Goal: Communication & Community: Participate in discussion

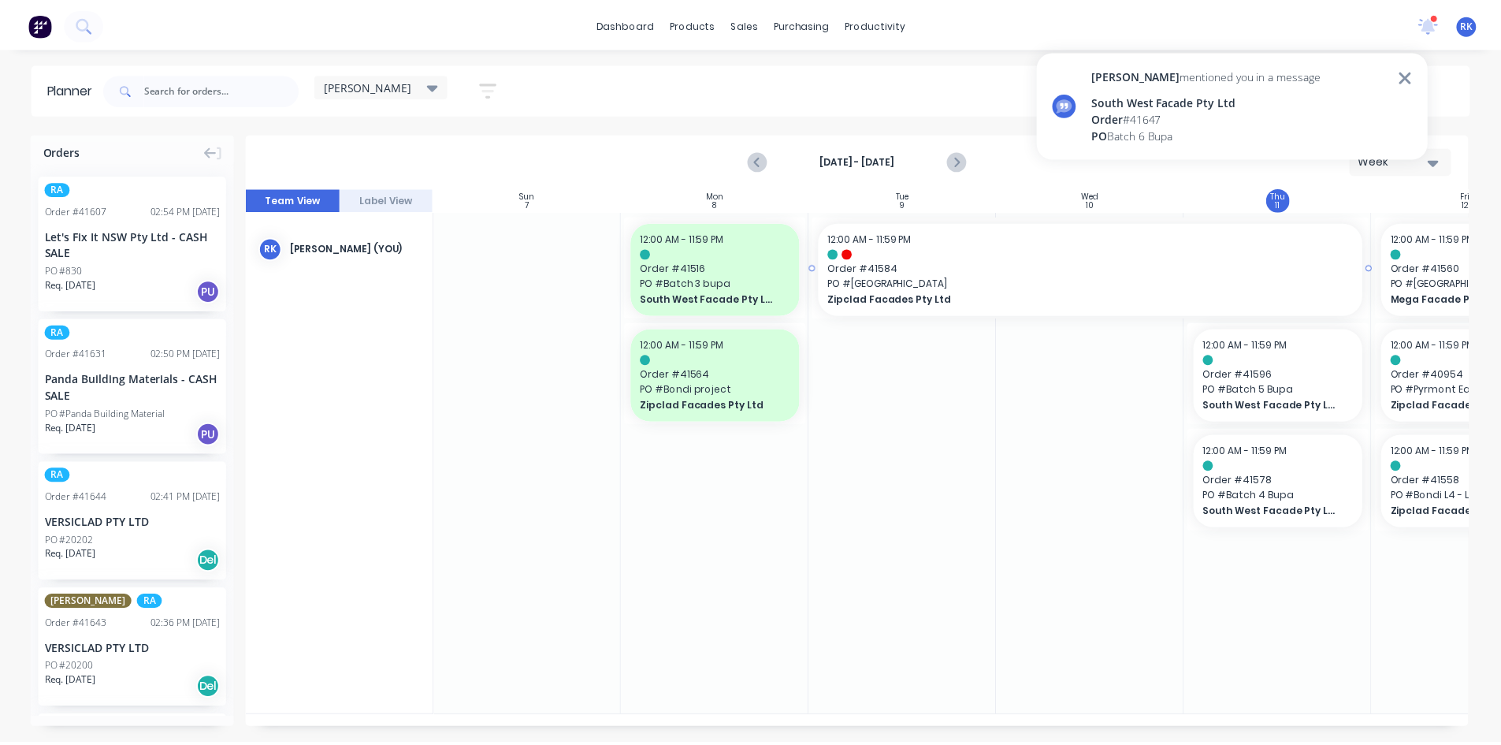
scroll to position [0, 118]
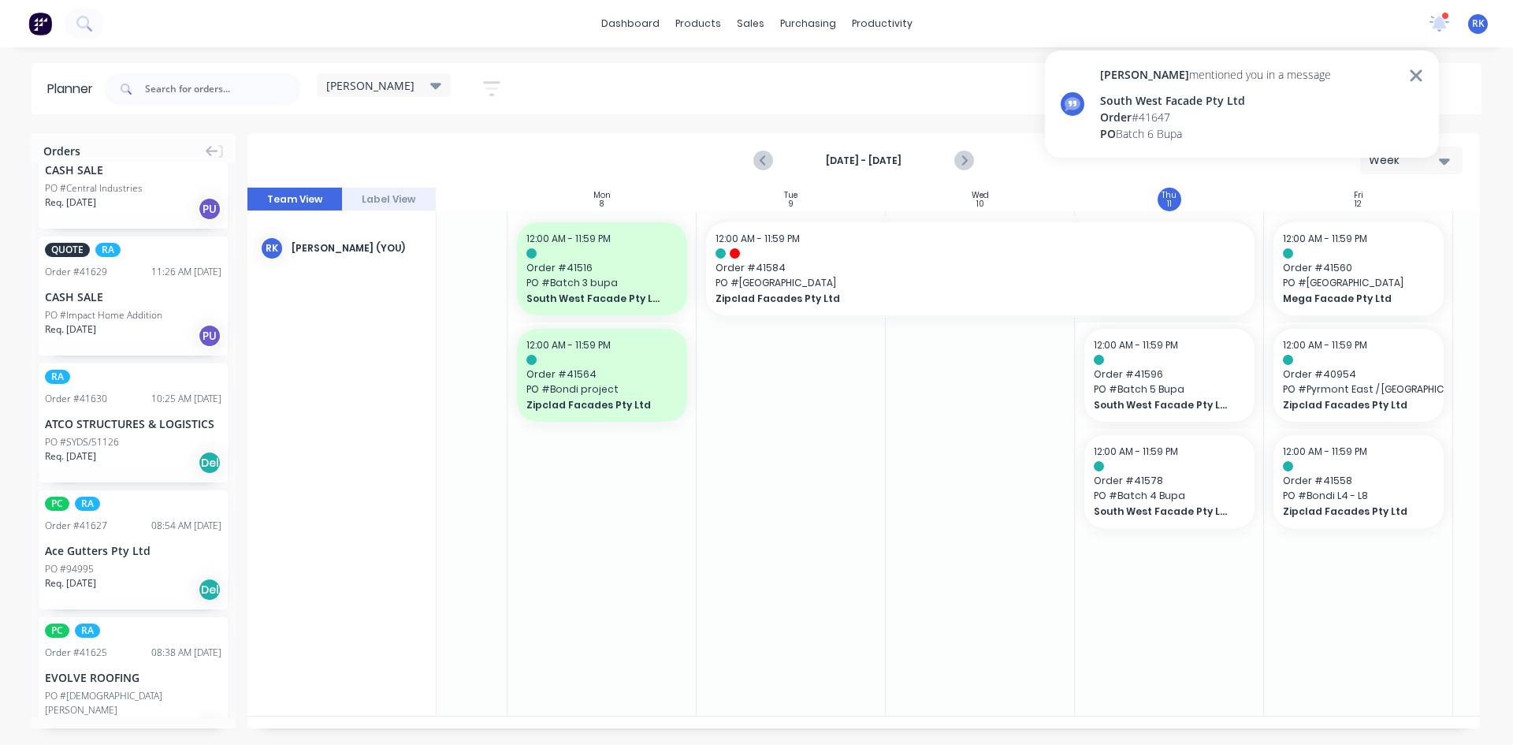
click at [1181, 118] on div "Order # 41647" at bounding box center [1215, 117] width 231 height 17
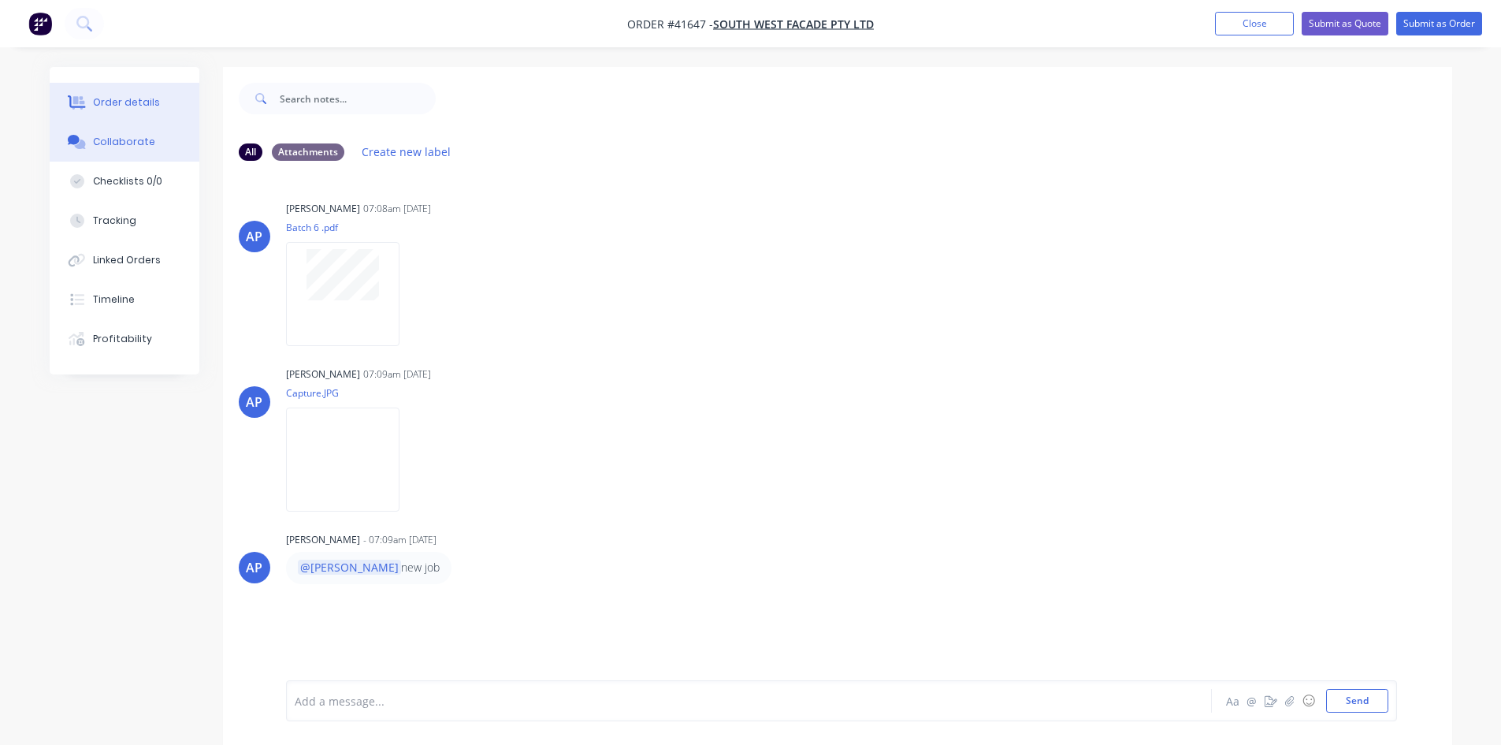
click at [142, 97] on div "Order details" at bounding box center [126, 102] width 67 height 14
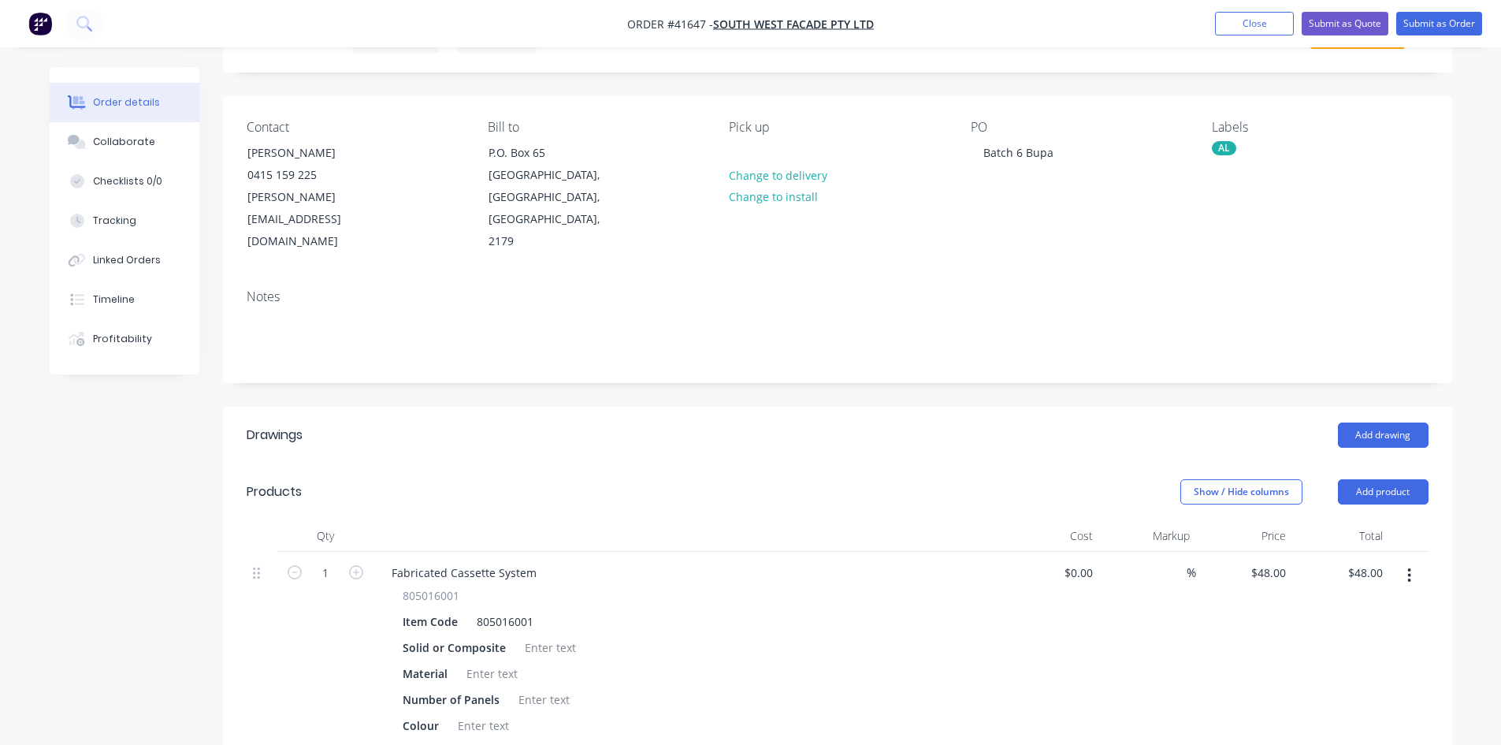
scroll to position [315, 0]
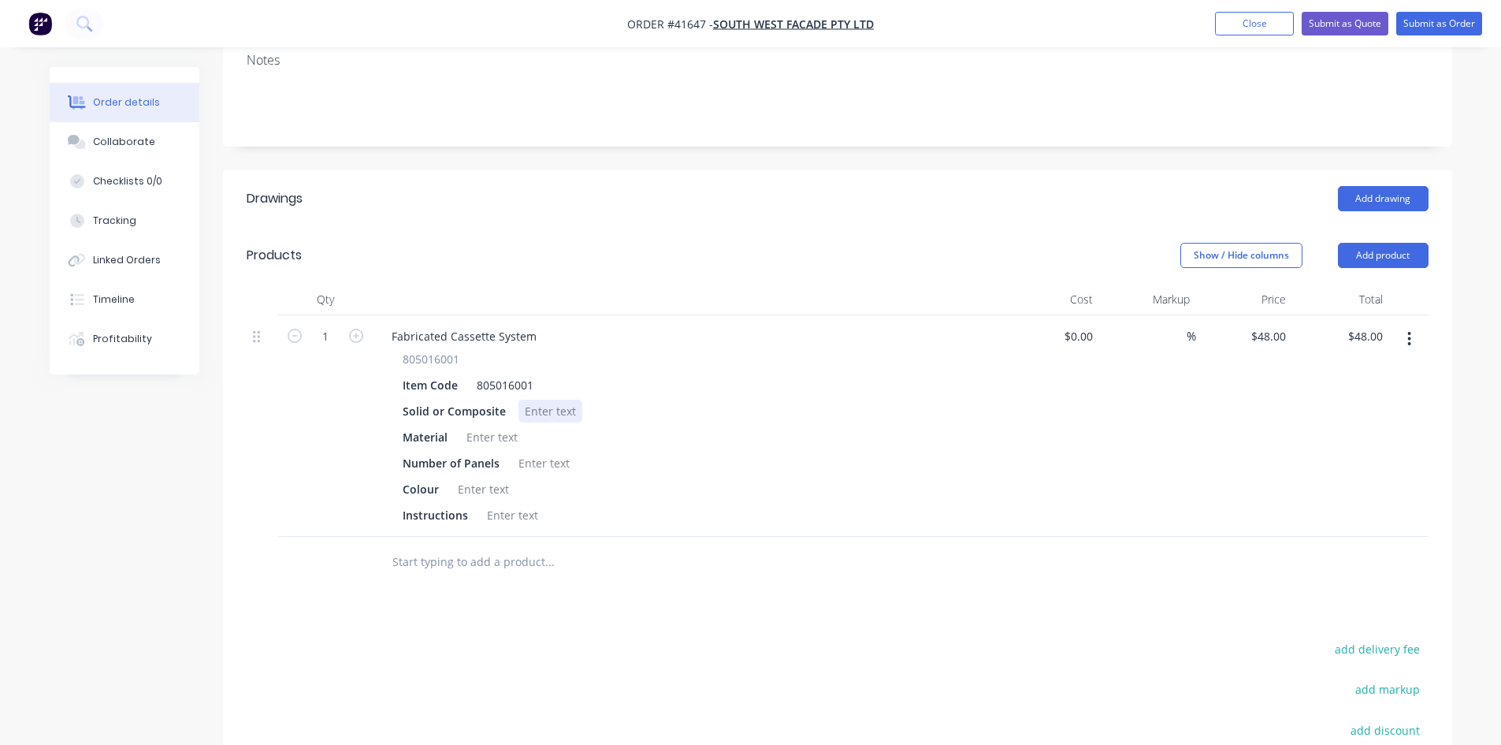
click at [544, 400] on div at bounding box center [551, 411] width 64 height 23
click at [478, 426] on div at bounding box center [492, 437] width 64 height 23
click at [538, 452] on div at bounding box center [544, 463] width 64 height 23
click at [472, 478] on div at bounding box center [484, 489] width 64 height 23
click at [490, 504] on div at bounding box center [513, 515] width 64 height 23
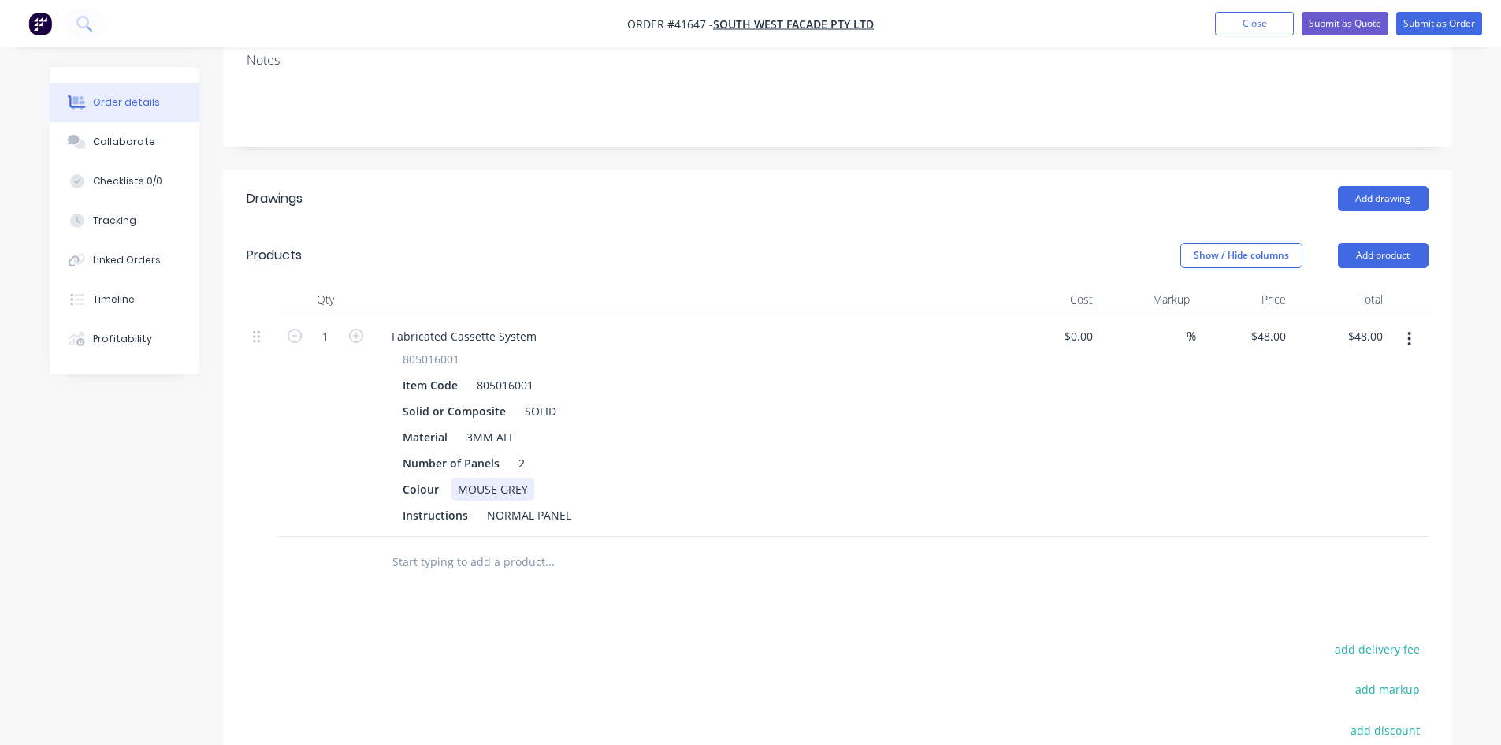
click at [876, 478] on div "Colour MOUSE GREY" at bounding box center [684, 489] width 577 height 23
click at [131, 147] on div "Collaborate" at bounding box center [124, 142] width 62 height 14
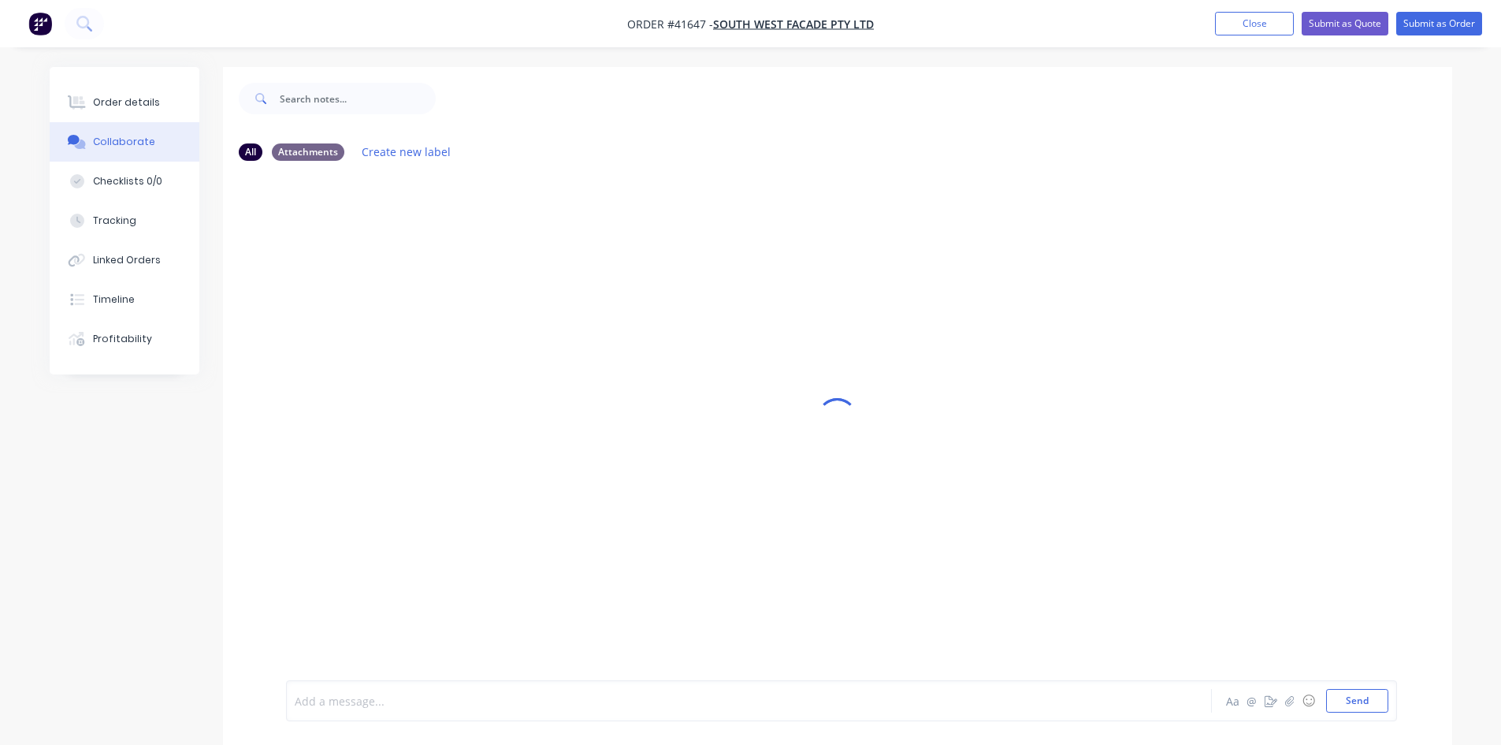
click at [422, 693] on div at bounding box center [706, 701] width 820 height 17
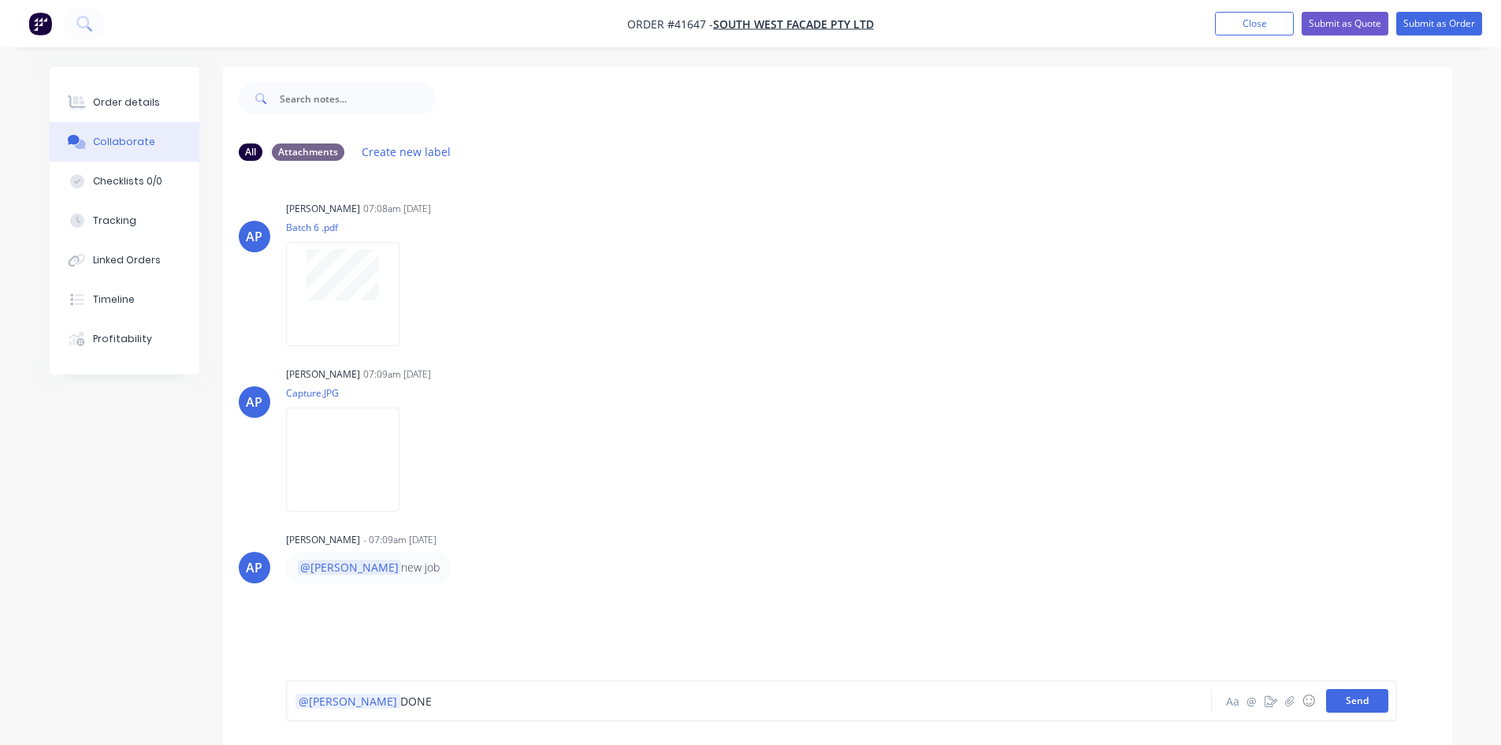
click at [1373, 705] on button "Send" at bounding box center [1357, 701] width 62 height 24
click at [1242, 536] on div "AP [PERSON_NAME] - 07:09am [DATE] @[PERSON_NAME] new job" at bounding box center [837, 555] width 1229 height 55
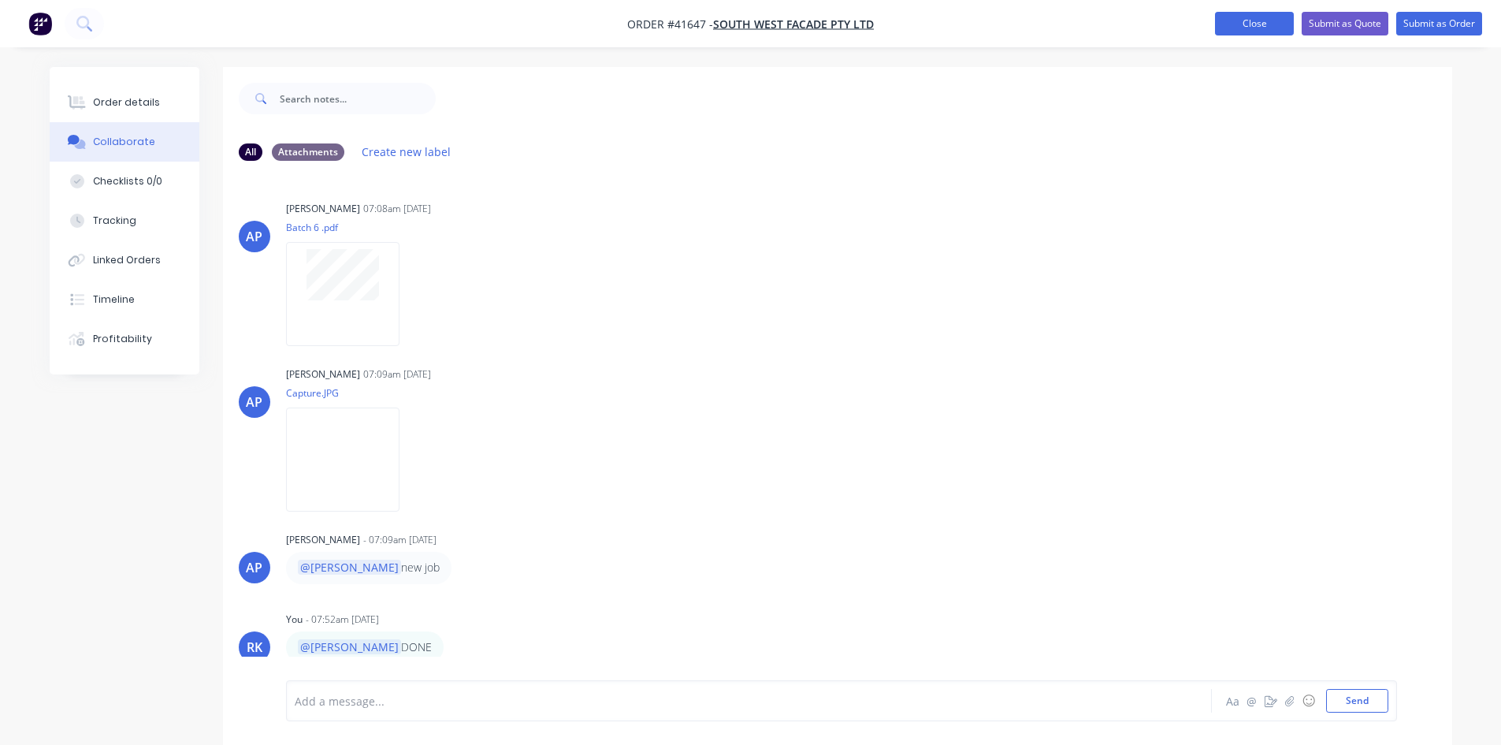
click at [1242, 20] on button "Close" at bounding box center [1254, 24] width 79 height 24
